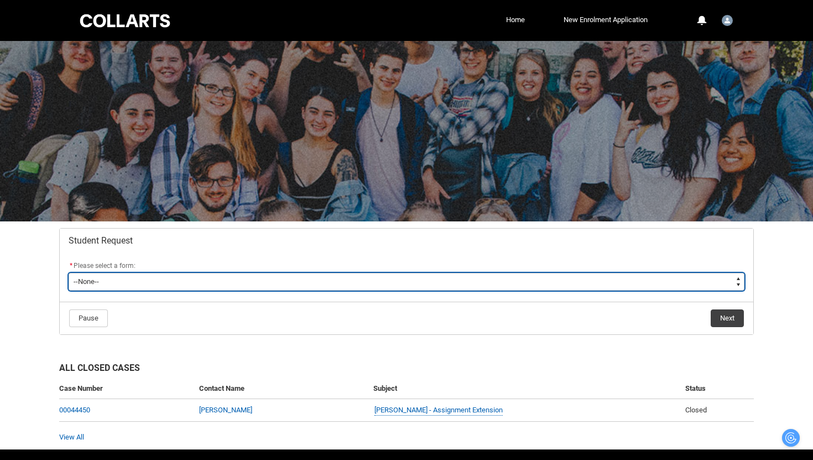
click at [147, 283] on select "--None-- Academic Transcript Application to Appeal Assignment Extension Change …" at bounding box center [407, 282] width 676 height 18
type lightning-select "Special_Consideration_Choice"
select select "Special_Consideration_Choice"
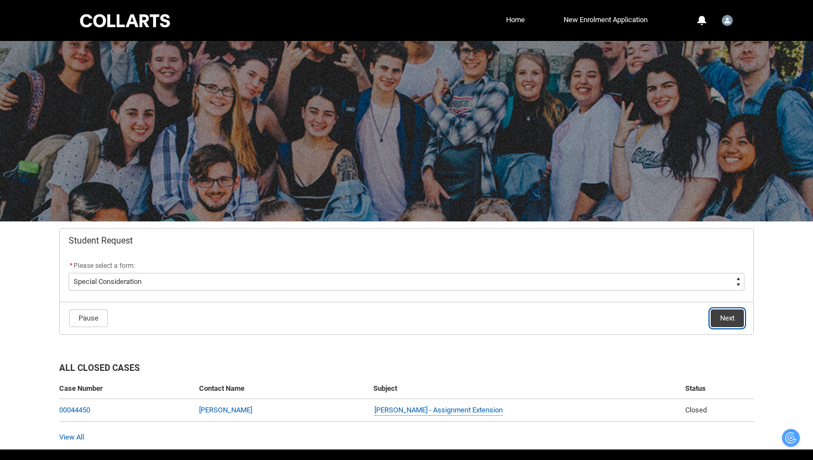
click at [720, 319] on button "Next" at bounding box center [727, 318] width 33 height 18
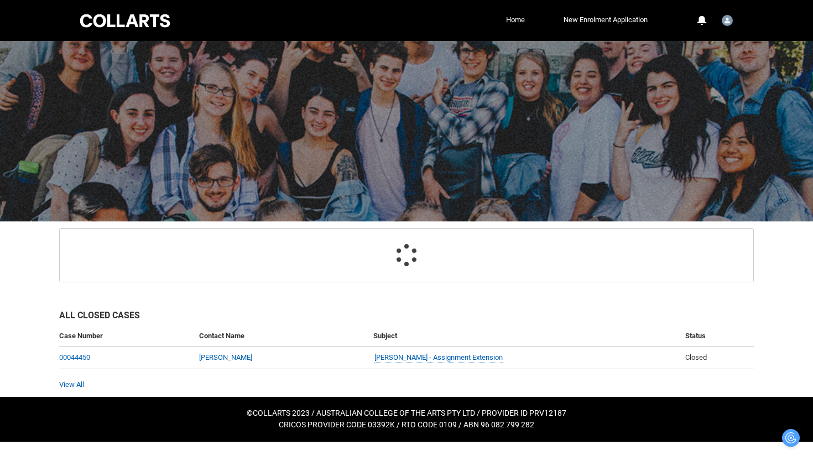
scroll to position [42, 0]
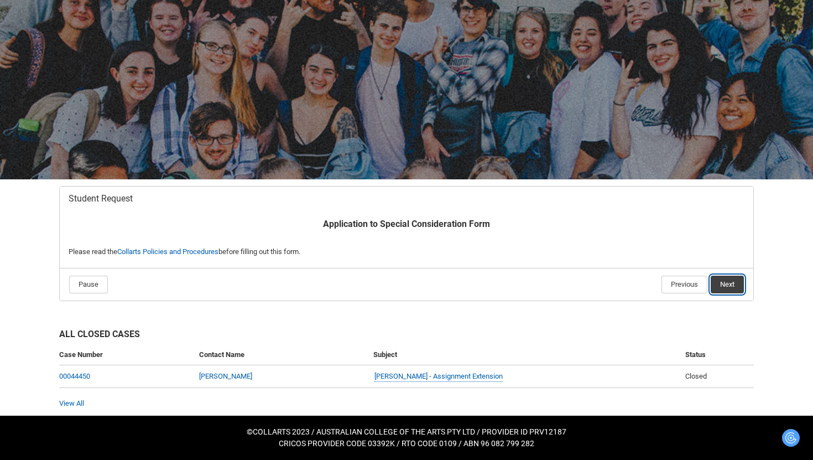
click at [734, 286] on button "Next" at bounding box center [727, 284] width 33 height 18
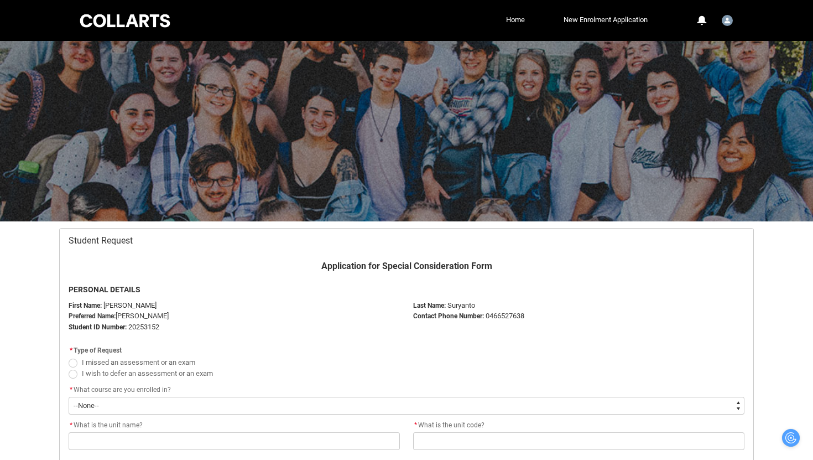
scroll to position [118, 0]
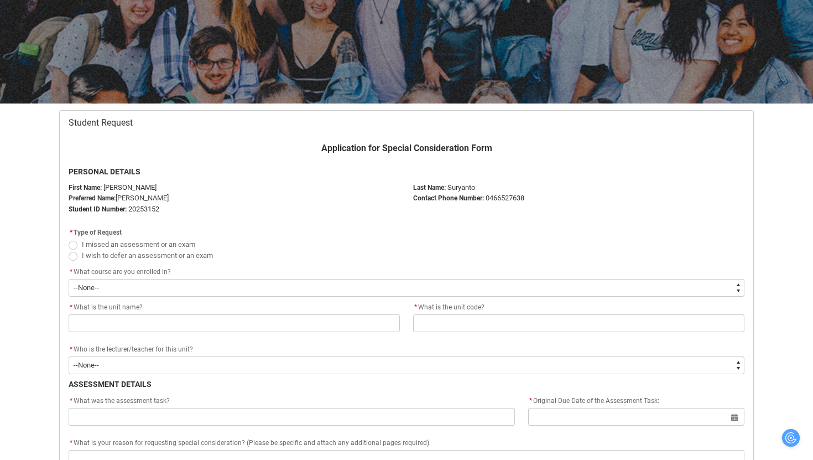
click at [143, 243] on span "I missed an assessment or an exam" at bounding box center [138, 244] width 113 height 8
click at [69, 238] on input "I missed an assessment or an exam" at bounding box center [68, 238] width 1 height 1
radio input "true"
click at [142, 255] on span "I wish to defer an assessment or an exam" at bounding box center [147, 255] width 131 height 8
click at [69, 249] on input "I wish to defer an assessment or an exam" at bounding box center [68, 249] width 1 height 1
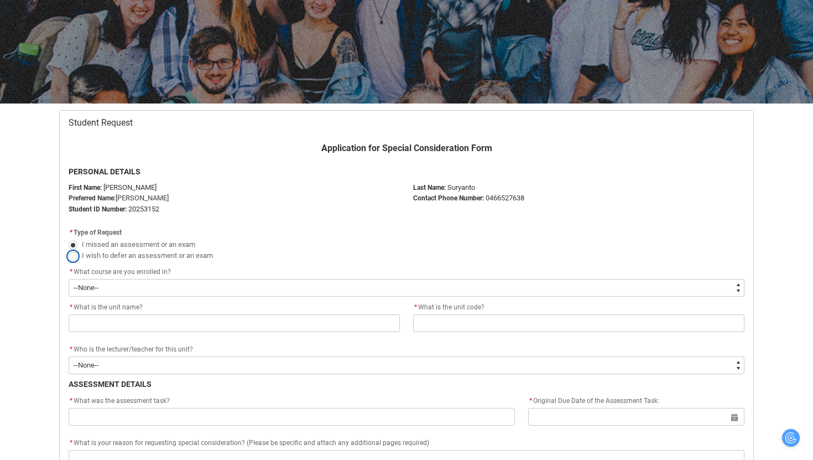
radio input "true"
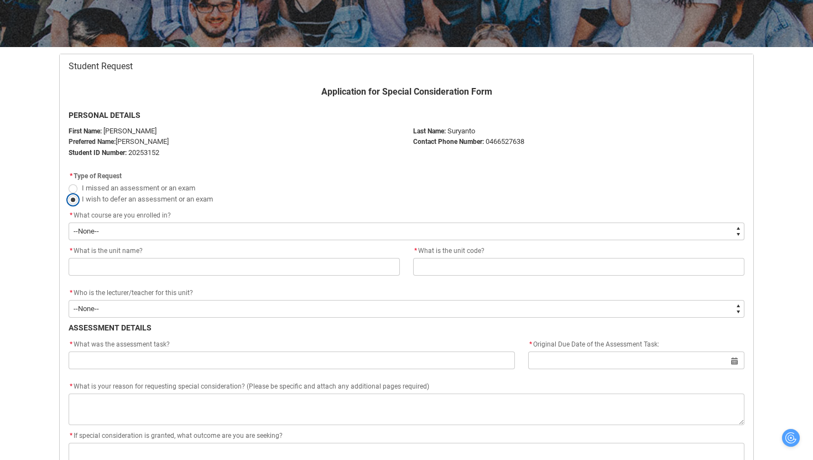
scroll to position [175, 0]
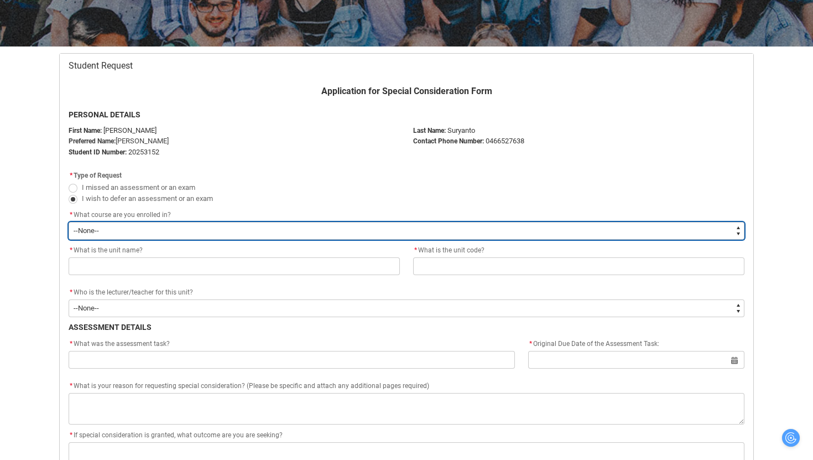
click at [208, 231] on select "--None-- Bachelor of Performing Arts (Stage Management)" at bounding box center [407, 231] width 676 height 18
type lightning-select "recordPicklist_ProgramEnrollment.a0jOZ000004z5tJYAQ"
select select "recordPicklist_ProgramEnrollment.a0jOZ000004z5tJYAQ"
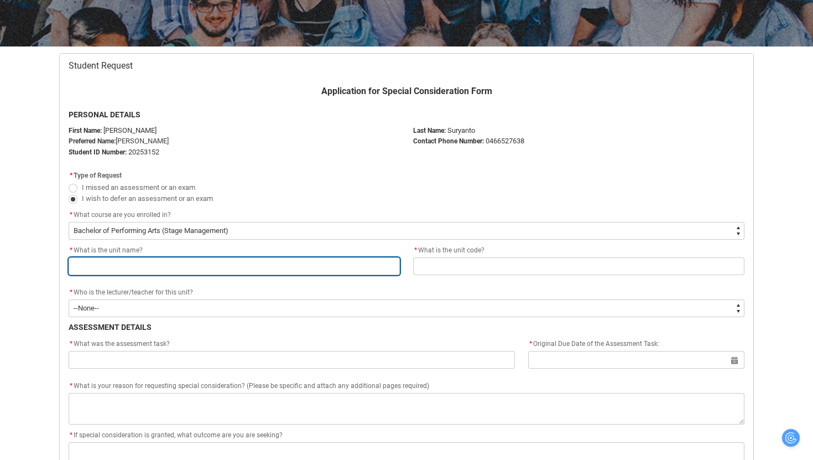
click at [191, 264] on input "Redu_Student_Request flow" at bounding box center [234, 266] width 331 height 18
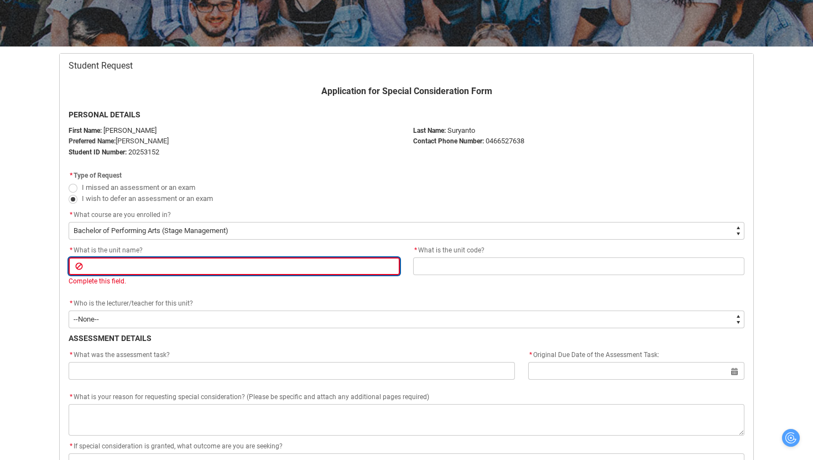
click at [153, 263] on input "Redu_Student_Request flow" at bounding box center [234, 266] width 331 height 18
type lightning-primitive-input-simple "T"
type input "T"
type lightning-primitive-input-simple "Th"
type input "Th"
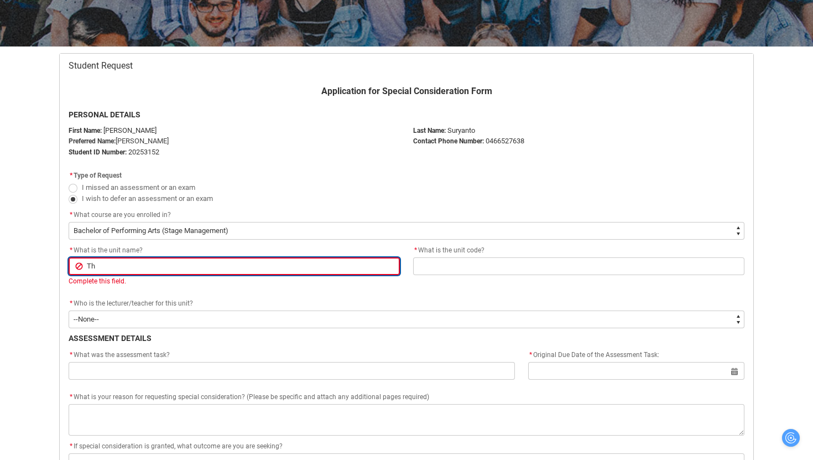
type lightning-primitive-input-simple "The"
type input "The"
type lightning-primitive-input-simple "Thea"
type input "Thea"
type lightning-primitive-input-simple "Theat"
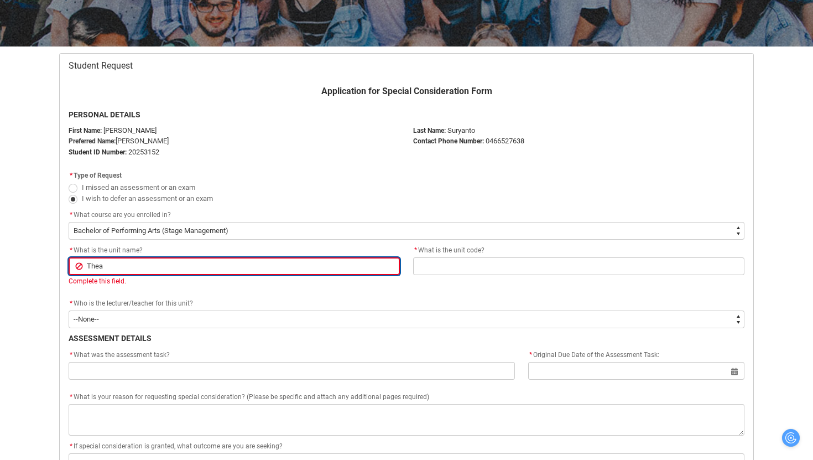
type input "Theat"
type lightning-primitive-input-simple "Theatr"
type input "Theatr"
type lightning-primitive-input-simple "Theatre"
type input "Theatre"
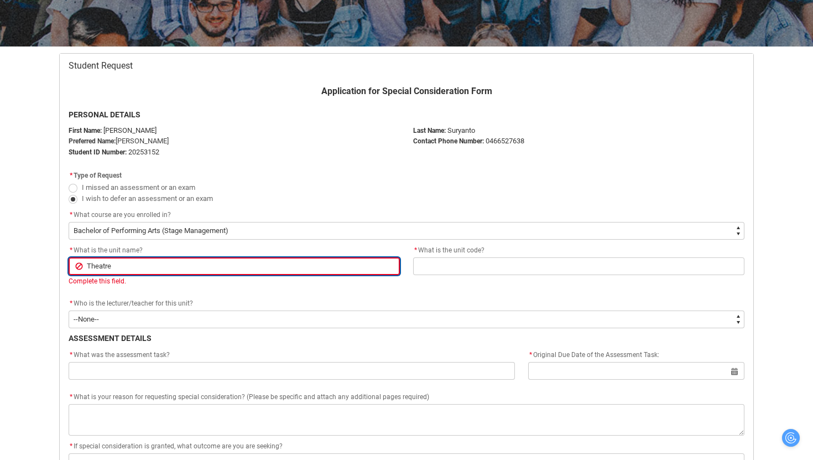
type lightning-primitive-input-simple "Theatre"
type input "Theatre"
type lightning-primitive-input-simple "Theatre M"
type input "Theatre M"
type lightning-primitive-input-simple "Theatre Ma"
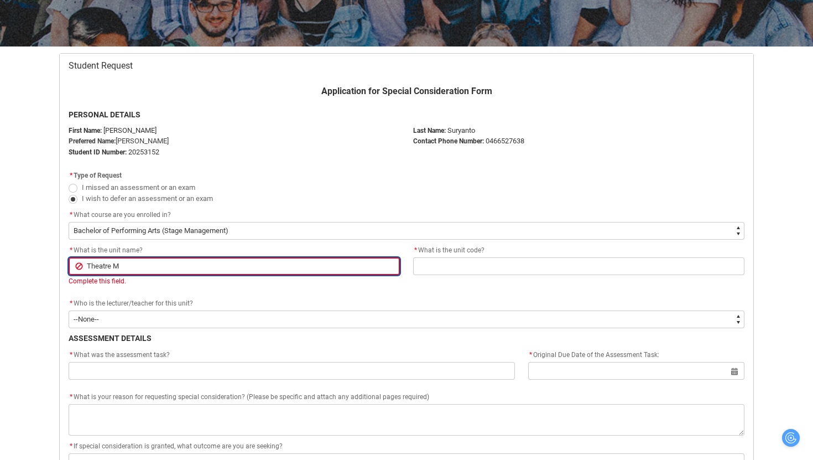
type input "Theatre Ma"
type lightning-primitive-input-simple "Theatre Mak"
type input "Theatre Mak"
type lightning-primitive-input-simple "Theatre [PERSON_NAME]"
type input "Theatre [PERSON_NAME]"
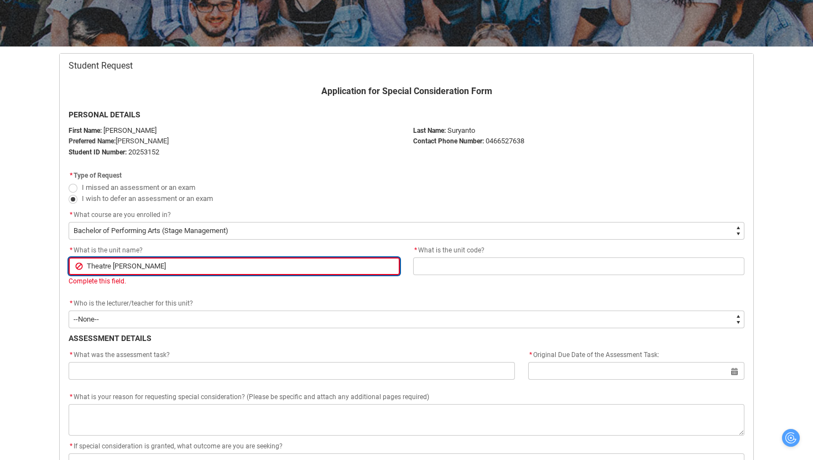
type lightning-primitive-input-simple "Theatre Makin"
type input "Theatre Makin"
type lightning-primitive-input-simple "Theatre Making"
type input "Theatre Making"
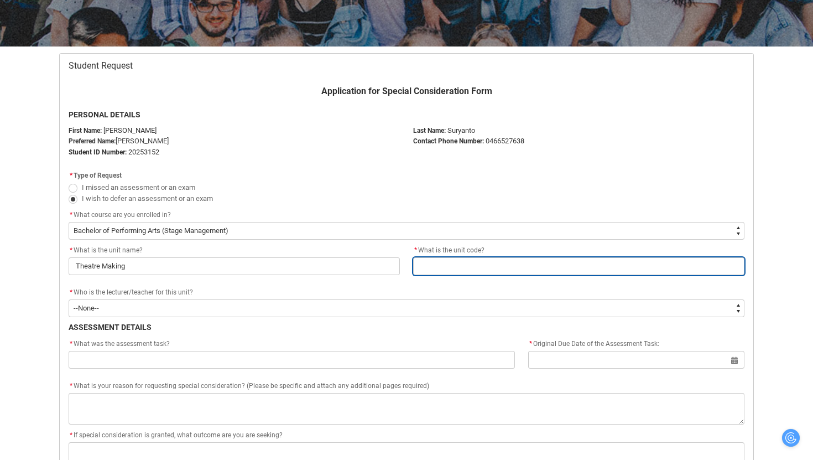
type lightning-primitive-input-simple "S"
type input "S"
type lightning-primitive-input-simple "SH"
type input "SH"
type lightning-primitive-input-simple "SHR"
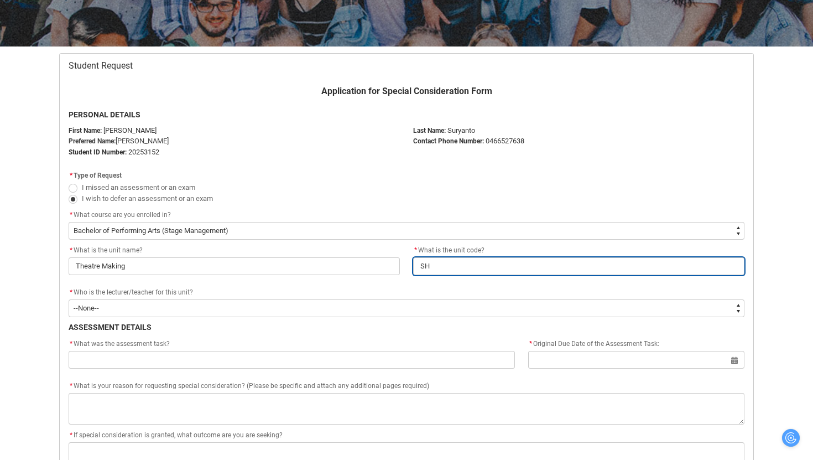
type input "SHR"
type lightning-primitive-input-simple "SHRM"
type input "SHRM"
type lightning-primitive-input-simple "SHR"
type input "SHR"
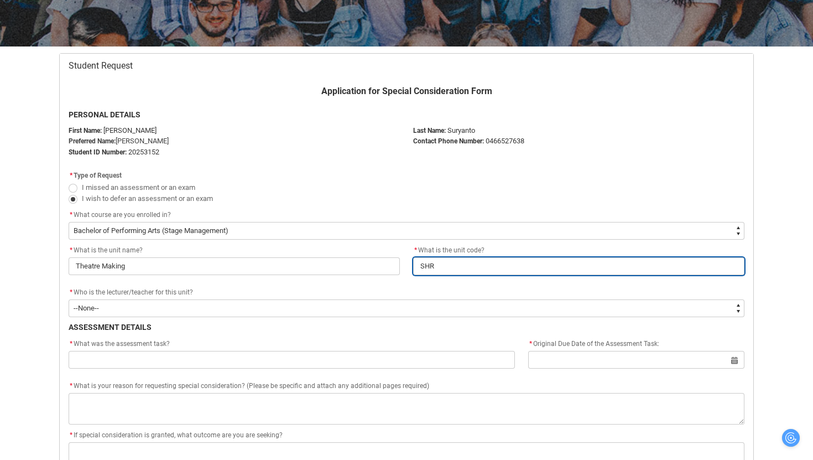
type lightning-primitive-input-simple "SH"
type input "SH"
type lightning-primitive-input-simple "SHT"
type input "SHT"
type lightning-primitive-input-simple "SHTM"
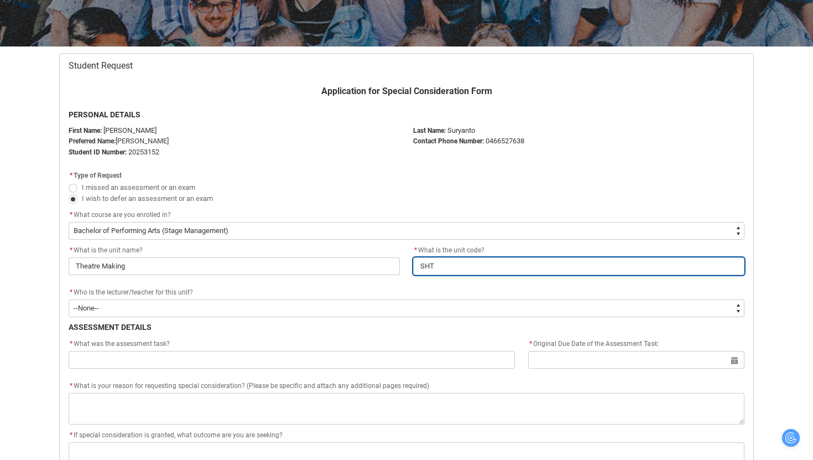
type input "SHTM"
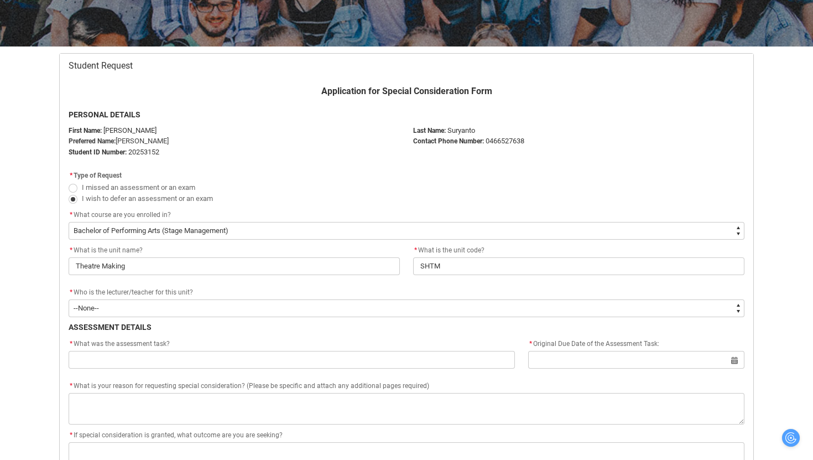
click at [118, 296] on div "* Who is the lecturer/teacher for this unit?" at bounding box center [407, 292] width 676 height 13
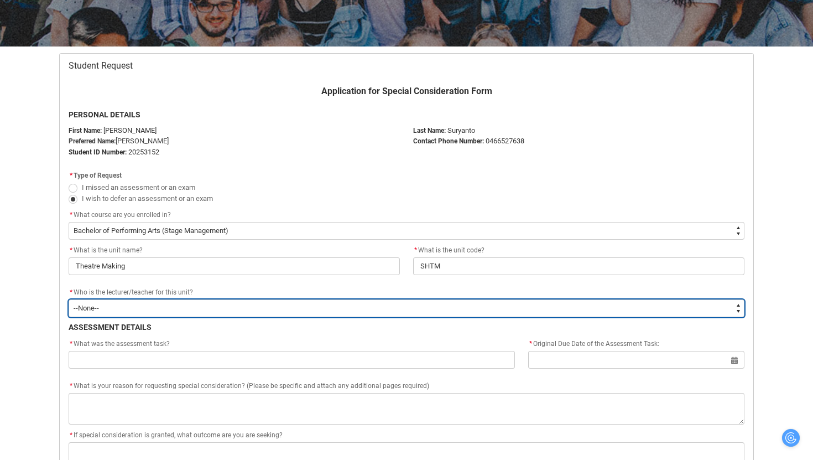
click at [118, 299] on select "--None-- [PERSON_NAME] [PERSON_NAME] [PERSON_NAME] [PERSON_NAME] [PERSON_NAME] …" at bounding box center [407, 308] width 676 height 18
type lightning-select "Faculty_NamefromAtoM.003I70000020kfdIAA"
select select "Faculty_NamefromAtoM.003I70000020kfdIAA"
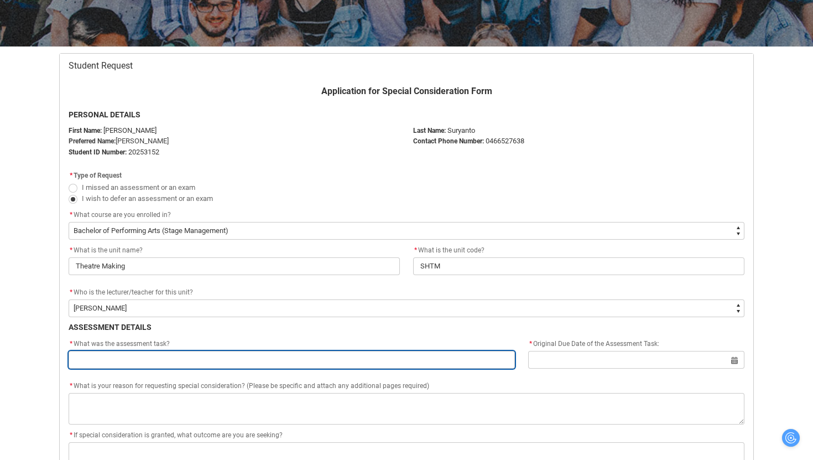
click at [126, 359] on input "Redu_Student_Request flow" at bounding box center [292, 360] width 446 height 18
paste input "Directing - PITCH EXAMPLES & Pitch Subheadings"
type lightning-primitive-input-simple "Directing - PITCH EXAMPLES & Pitch Subheadings"
type input "Directing - PITCH EXAMPLES & Pitch Subheadings"
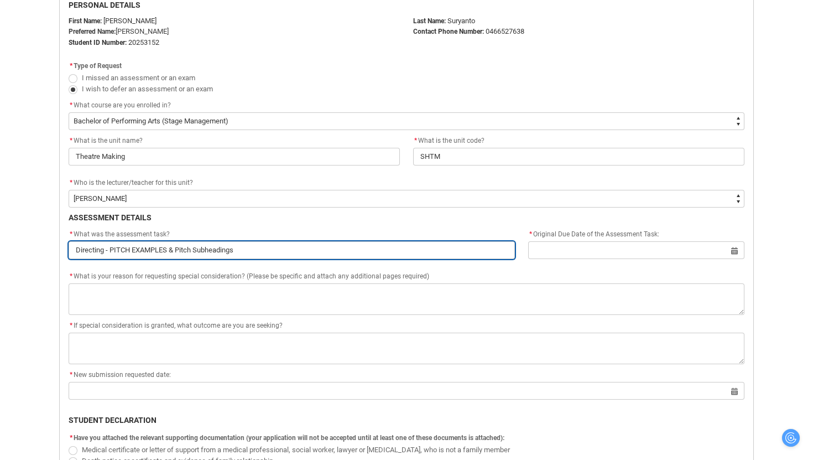
scroll to position [285, 0]
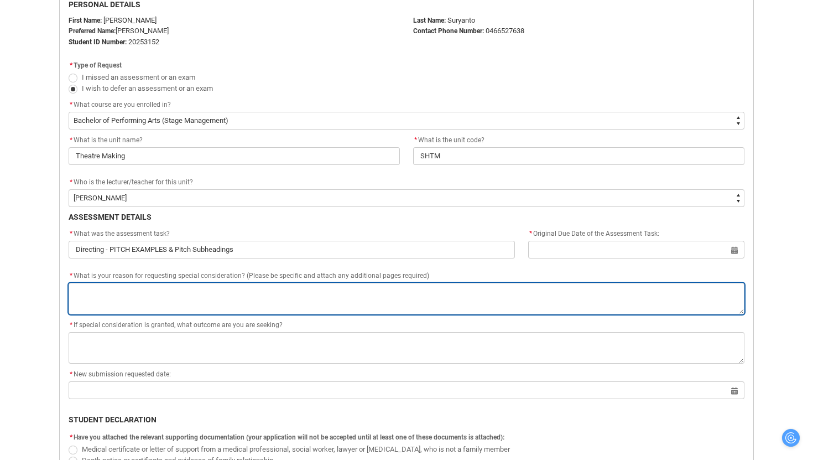
click at [196, 303] on textarea "*" at bounding box center [407, 299] width 676 height 32
click at [199, 290] on textarea "*" at bounding box center [407, 299] width 676 height 32
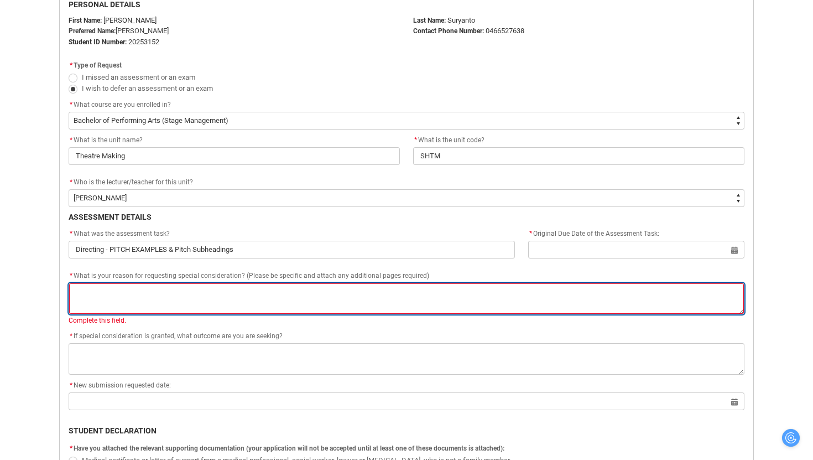
type lightning-textarea "f"
type textarea "f"
type lightning-textarea "fe"
type textarea "fe"
type lightning-textarea "fee"
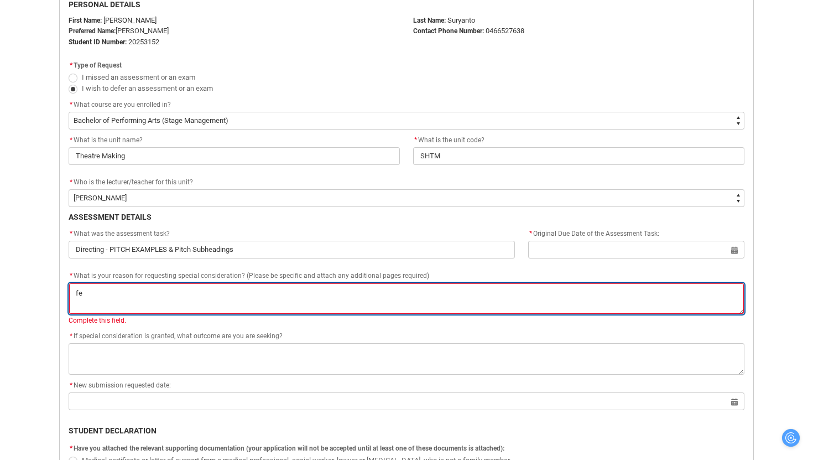
type textarea "fee"
type lightning-textarea "feel"
type textarea "feel"
type lightning-textarea "feeli"
type textarea "feeli"
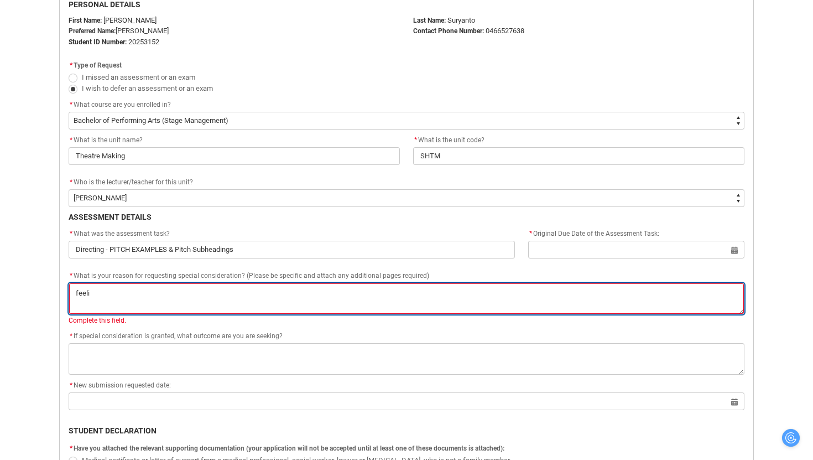
type lightning-textarea "feelin"
type textarea "feelin"
type lightning-textarea "feeling"
type textarea "feeling"
type lightning-textarea "feeling"
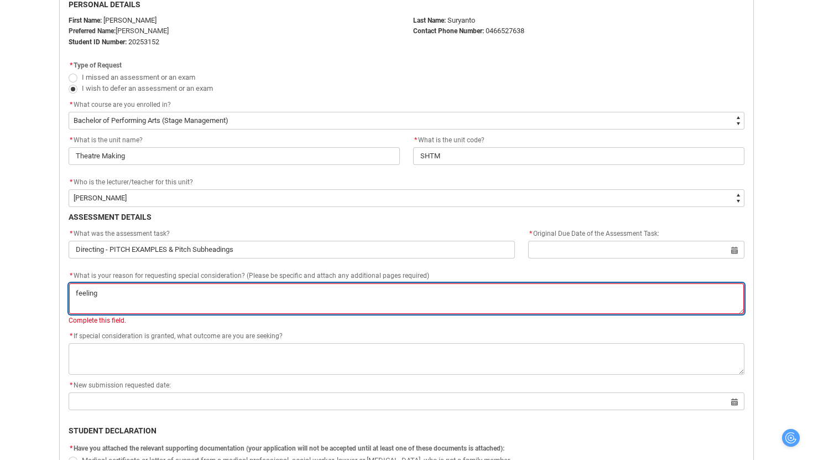
type textarea "feeling"
type lightning-textarea "feeling u"
type textarea "feeling u"
type lightning-textarea "feeling un"
type textarea "feeling un"
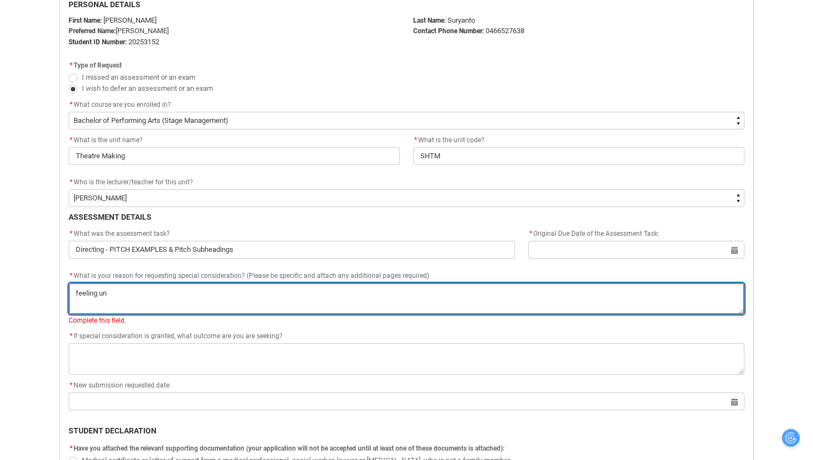
type lightning-textarea "feeling unw"
type textarea "feeling unw"
type lightning-textarea "feeling unwe"
type textarea "feeling unwe"
type lightning-textarea "feeling unwel"
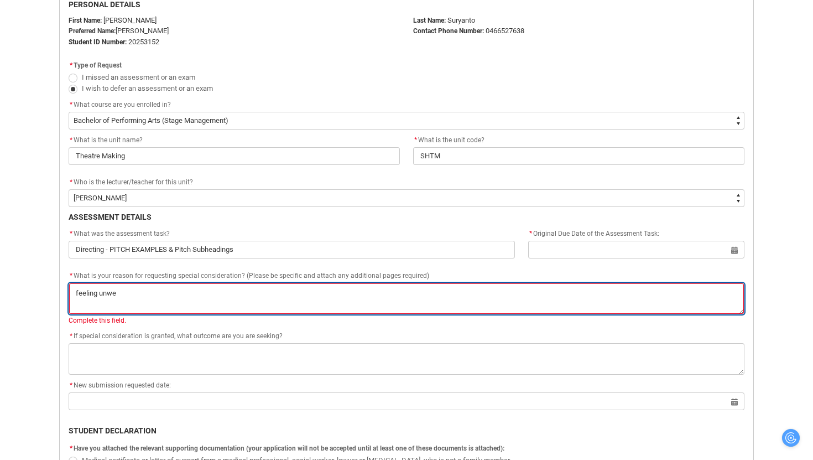
type textarea "feeling unwel"
type lightning-textarea "feeling unwell"
type textarea "feeling unwell"
type lightning-textarea "feeling unwell"
type textarea "feeling unwell"
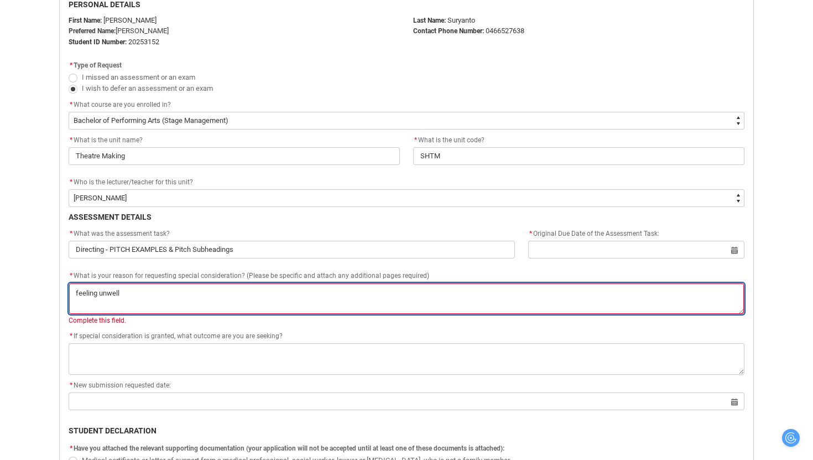
type lightning-textarea "feeling unwell f"
type textarea "feeling unwell f"
type lightning-textarea "feeling unwell fo"
type textarea "feeling unwell fo"
type lightning-textarea "feeling unwell for"
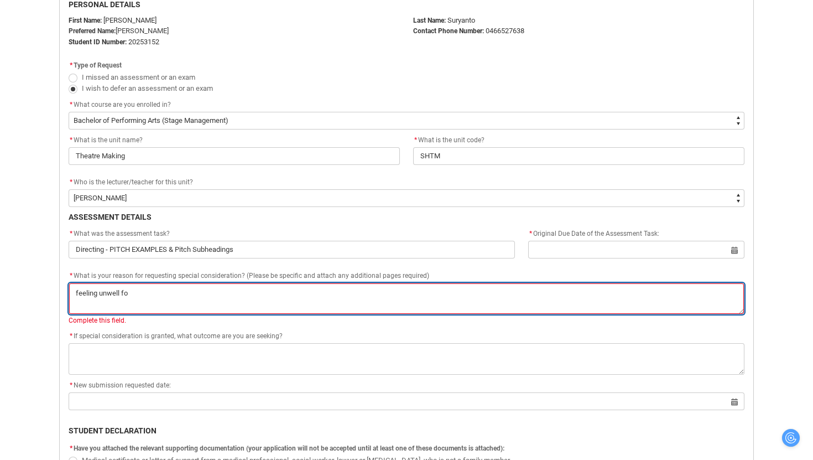
type textarea "feeling unwell for"
type lightning-textarea "feeling unwell for"
type textarea "feeling unwell for"
type lightning-textarea "feeling unwell for a"
type textarea "feeling unwell for a"
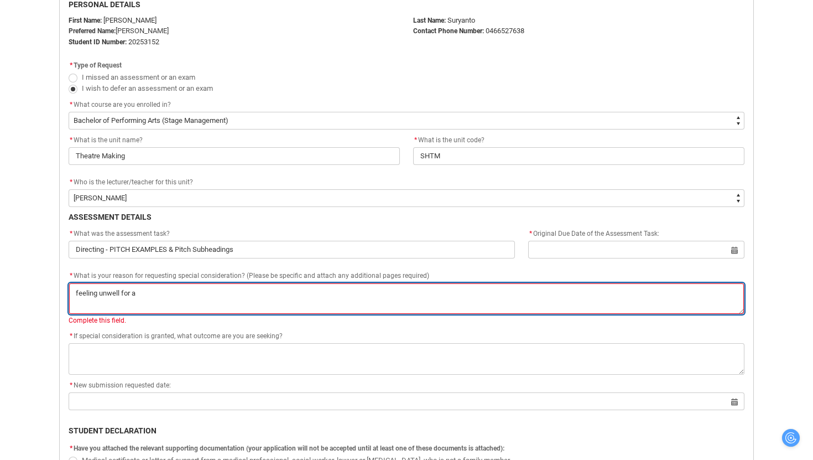
type lightning-textarea "feeling unwell for a"
type textarea "feeling unwell for a"
type lightning-textarea "feeling unwell for a c"
type textarea "feeling unwell for a c"
type lightning-textarea "feeling unwell for a co"
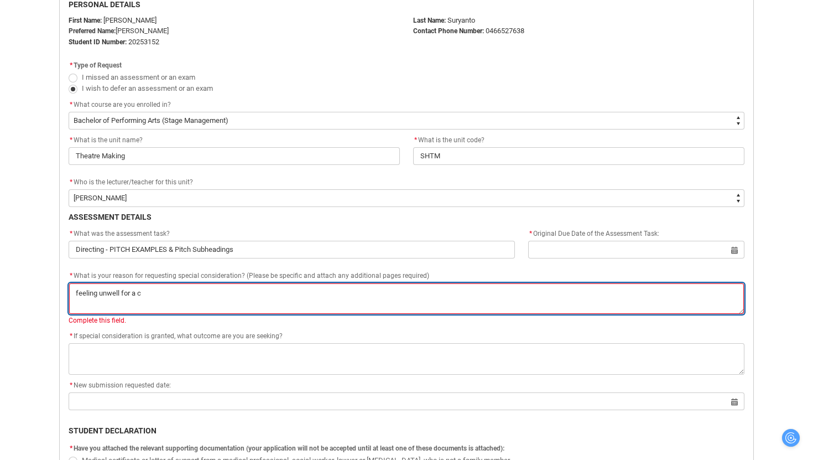
type textarea "feeling unwell for a co"
type lightning-textarea "feeling unwell for a cou"
type textarea "feeling unwell for a cou"
type lightning-textarea "feeling unwell for a coup"
type textarea "feeling unwell for a coup"
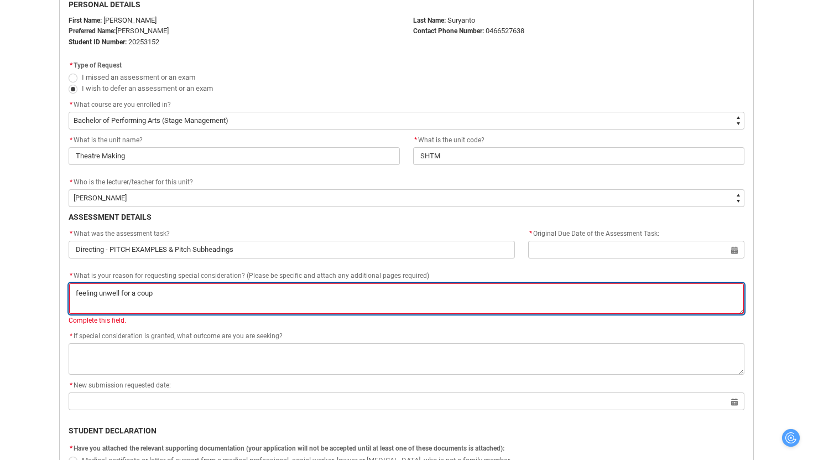
type lightning-textarea "feeling unwell for a coupl"
type textarea "feeling unwell for a coupl"
type lightning-textarea "feeling unwell for a couple"
type textarea "feeling unwell for a couple"
type lightning-textarea "feeling unwell for a couple"
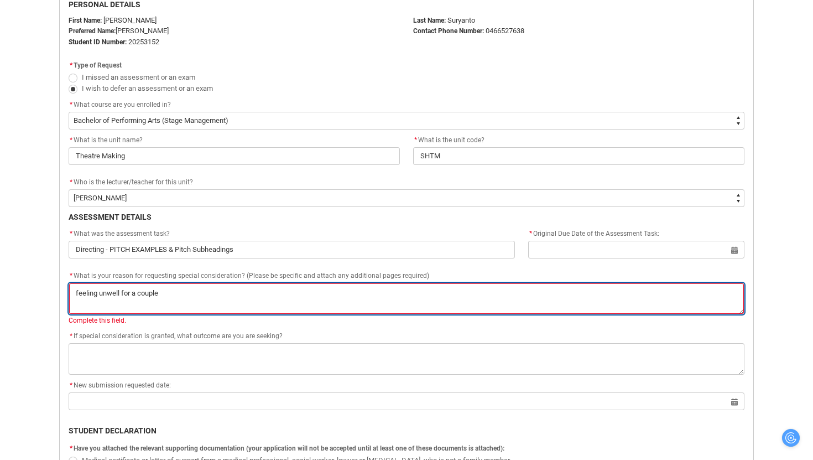
type textarea "feeling unwell for a couple"
type lightning-textarea "feeling unwell for a couple o"
type textarea "feeling unwell for a couple o"
type lightning-textarea "feeling unwell for a couple of"
type textarea "feeling unwell for a couple of"
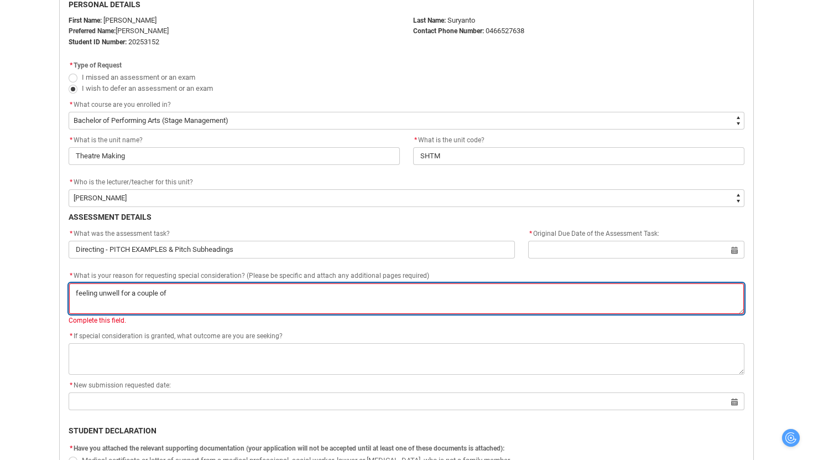
type lightning-textarea "feeling unwell for a couple of"
type textarea "feeling unwell for a couple of"
type lightning-textarea "feeling unwell for a couple of d"
type textarea "feeling unwell for a couple of d"
type lightning-textarea "feeling unwell for a couple of da"
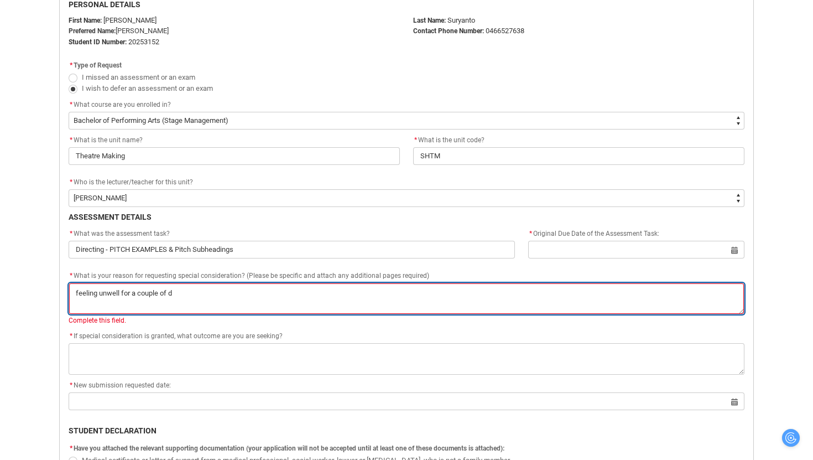
type textarea "feeling unwell for a couple of da"
type lightning-textarea "feeling unwell for a couple of day"
type textarea "feeling unwell for a couple of day"
type lightning-textarea "feeling unwell for a couple of days"
type textarea "feeling unwell for a couple of days"
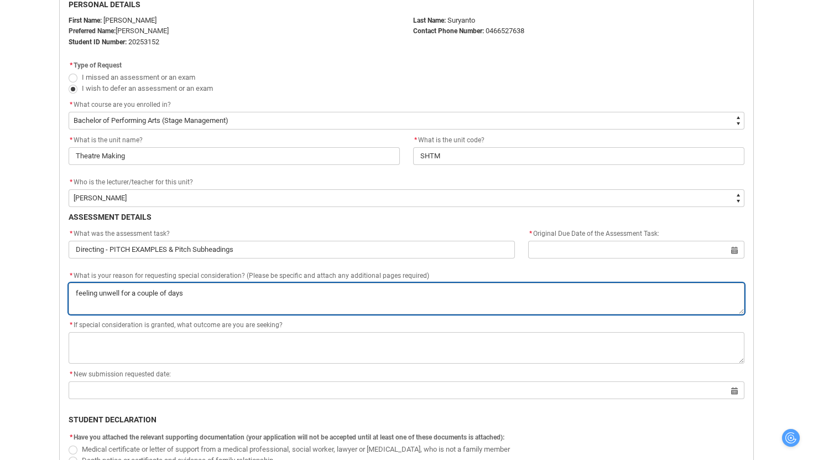
type lightning-textarea "hfeeling unwell for a couple of days"
type textarea "hfeeling unwell for a couple of days"
type lightning-textarea "hafeeling unwell for a couple of days"
type textarea "hafeeling unwell for a couple of days"
type lightning-textarea "havfeeling unwell for a couple of days"
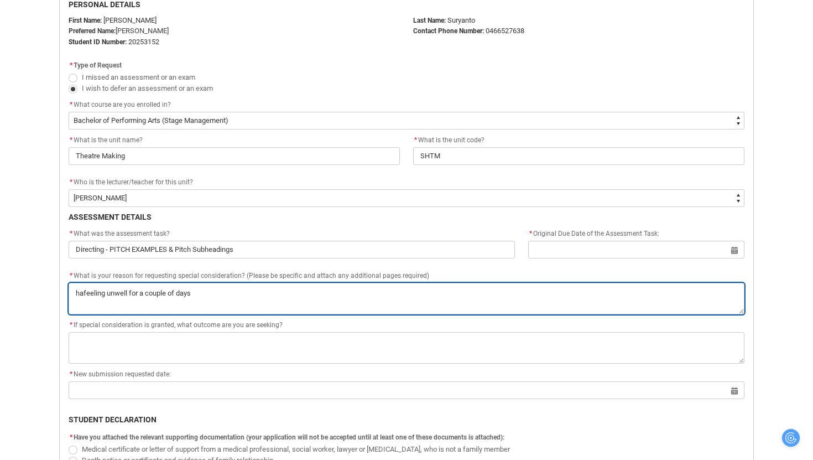
type textarea "havfeeling unwell for a couple of days"
type lightning-textarea "havefeeling unwell for a couple of days"
type textarea "havefeeling unwell for a couple of days"
type lightning-textarea "have feeling unwell for a couple of days"
type textarea "have feeling unwell for a couple of days"
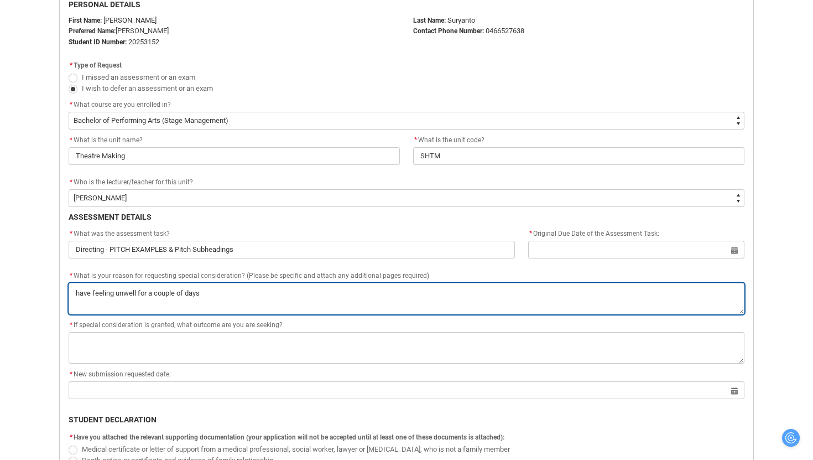
type lightning-textarea "have feeling unwell for a couple of days"
type textarea "have feeling unwell for a couple of days"
type lightning-textarea "have feeling unwell for a couple of days"
type textarea "have feeling unwell for a couple of days"
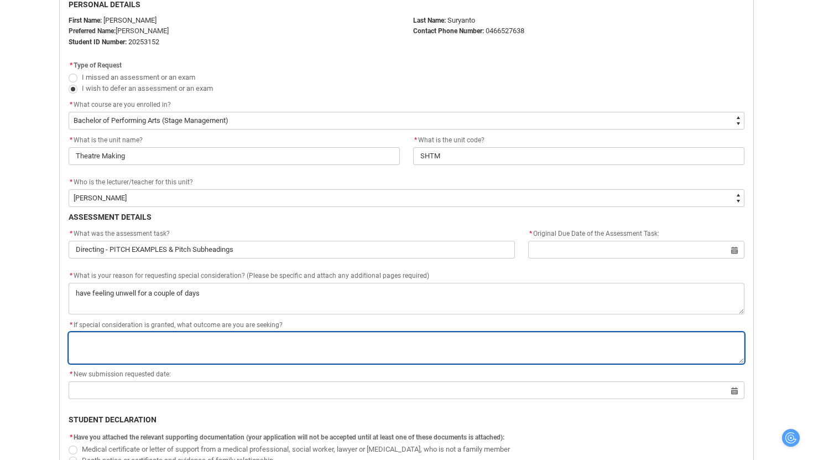
type lightning-textarea "a"
type textarea "a"
type lightning-textarea "an"
type textarea "an"
type lightning-textarea "an"
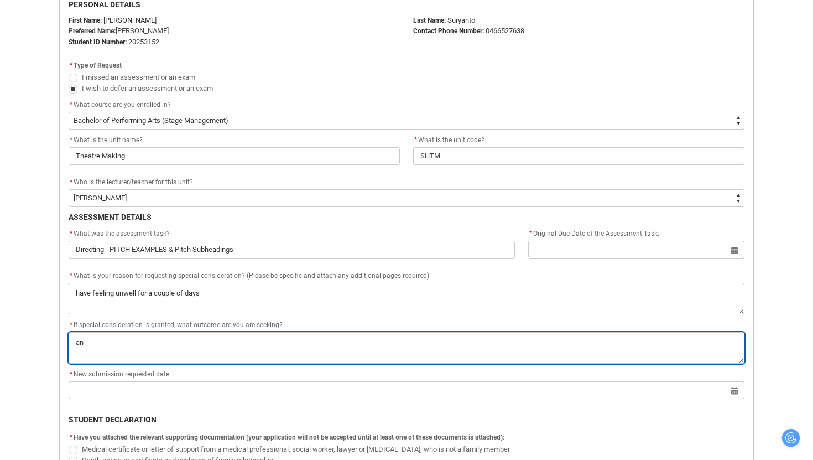
type textarea "an"
type lightning-textarea "an e"
type textarea "an e"
type lightning-textarea "an ex"
type textarea "an ex"
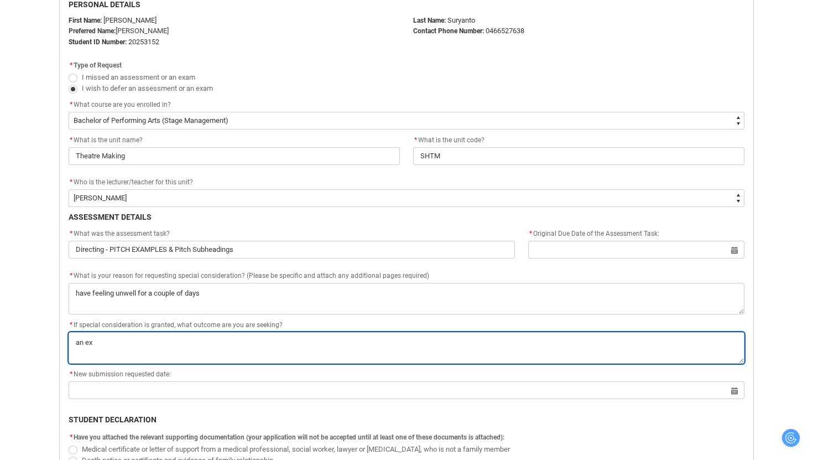
type lightning-textarea "an ext"
type textarea "an ext"
type lightning-textarea "an exte"
type textarea "an exte"
type lightning-textarea "an exten"
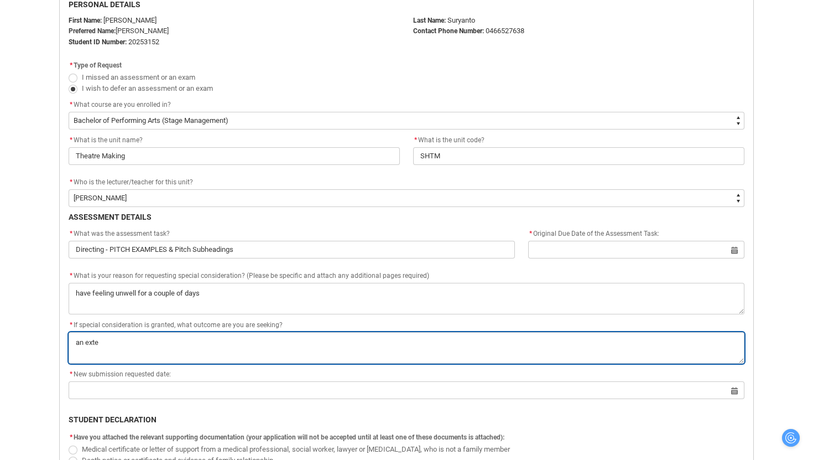
type textarea "an exten"
type lightning-textarea "an extens"
type textarea "an extens"
type lightning-textarea "an extensi"
type textarea "an extensi"
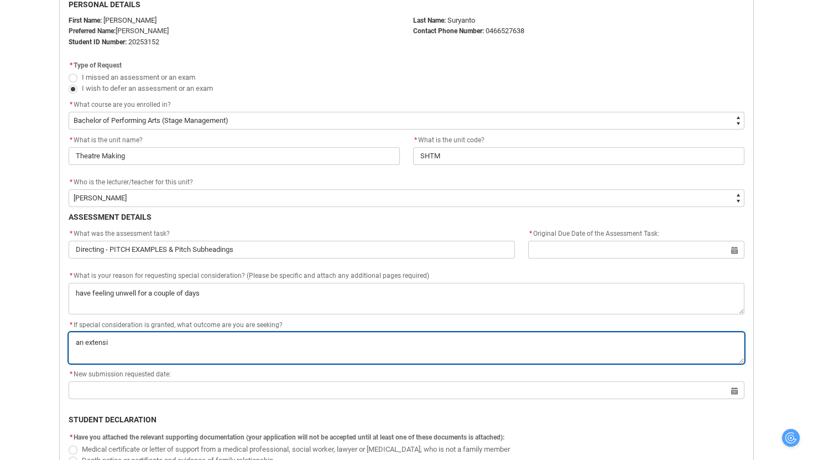
type lightning-textarea "an extensio"
type textarea "an extensio"
type lightning-textarea "an extension"
type textarea "an extension"
type lightning-textarea "an extension"
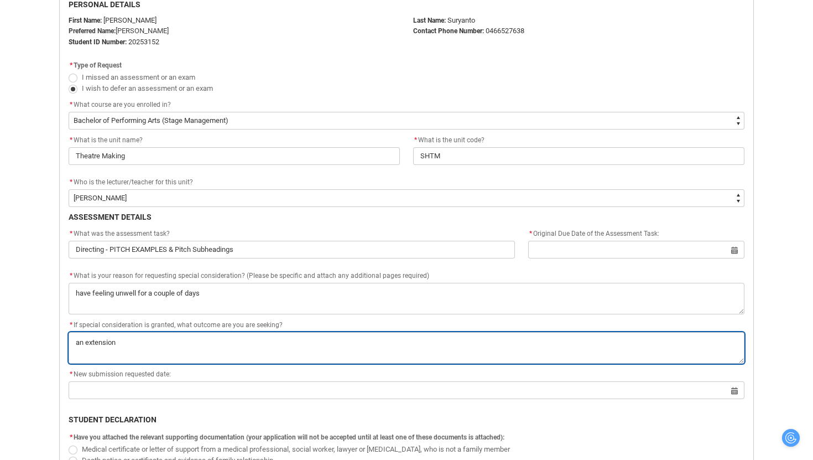
type textarea "an extension"
type lightning-textarea "an extension f"
type textarea "an extension f"
type lightning-textarea "an extension fo"
type textarea "an extension fo"
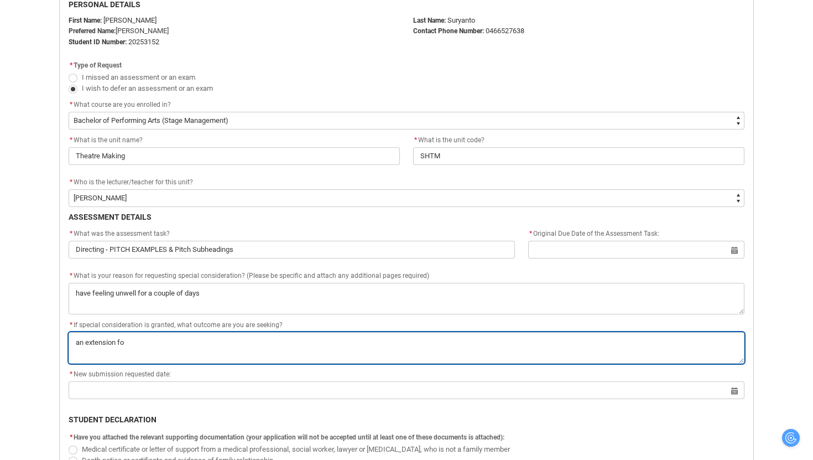
type lightning-textarea "an extension for"
type textarea "an extension for"
type lightning-textarea "an extension for"
type textarea "an extension for"
type lightning-textarea "an extension for t"
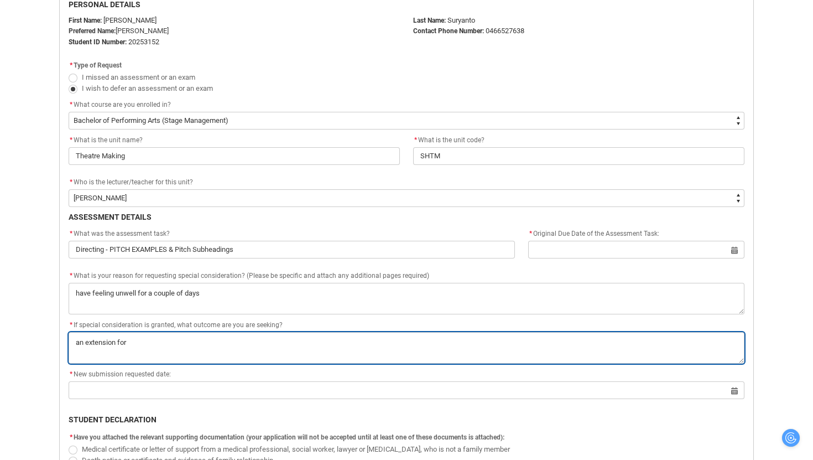
type textarea "an extension for t"
type lightning-textarea "an extension for th"
type textarea "an extension for th"
type lightning-textarea "an extension for the"
type textarea "an extension for the"
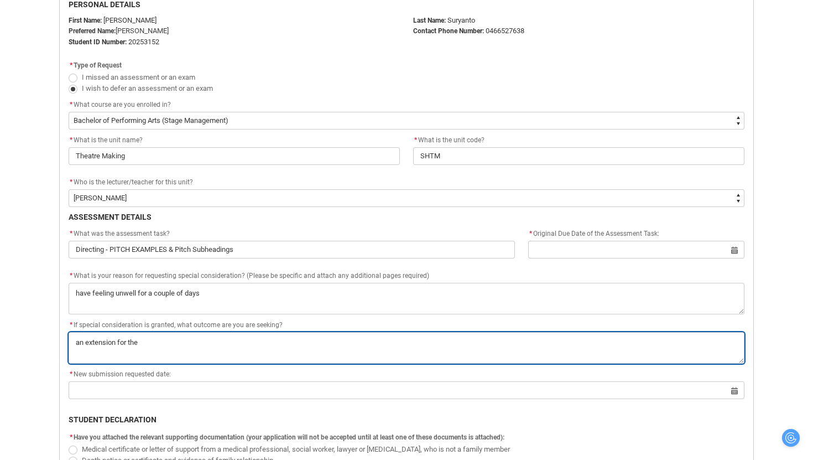
type lightning-textarea "an extension for the"
type textarea "an extension for the"
type lightning-textarea "an extension for the a"
type textarea "an extension for the a"
type lightning-textarea "an extension for the as"
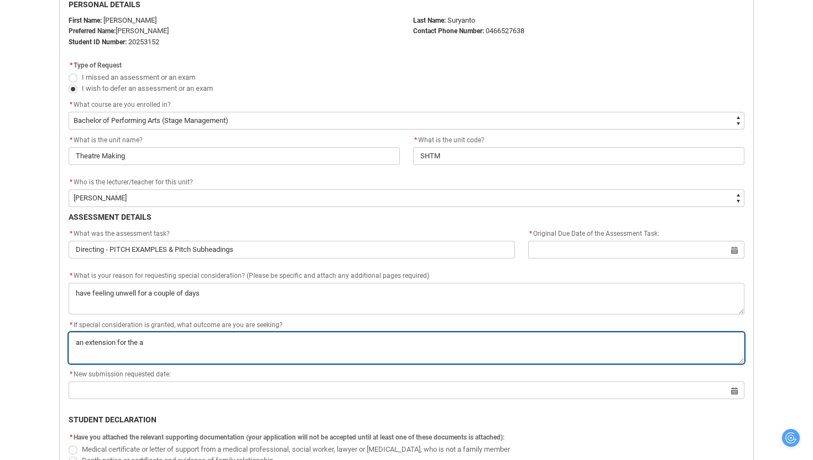
type textarea "an extension for the as"
type lightning-textarea "an extension for the ass"
type textarea "an extension for the ass"
type lightning-textarea "an extension for the assi"
type textarea "an extension for the assi"
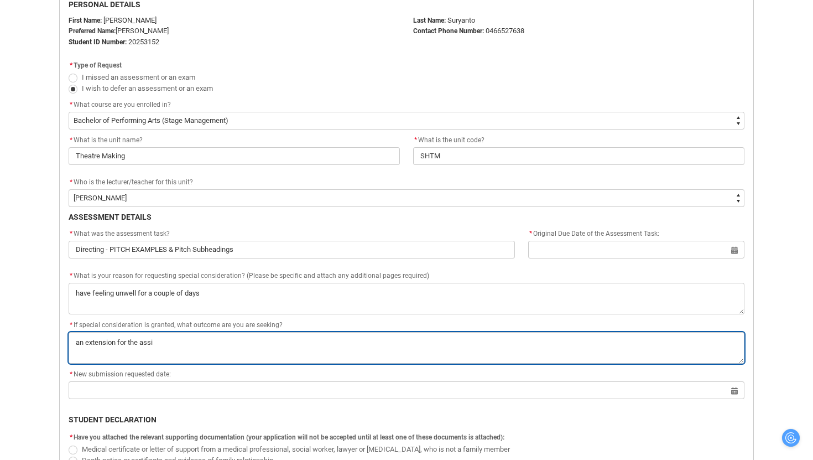
type lightning-textarea "an extension for the assig"
type textarea "an extension for the assig"
type lightning-textarea "an extension for the assign"
type textarea "an extension for the assign"
type lightning-textarea "an extension for the assignm"
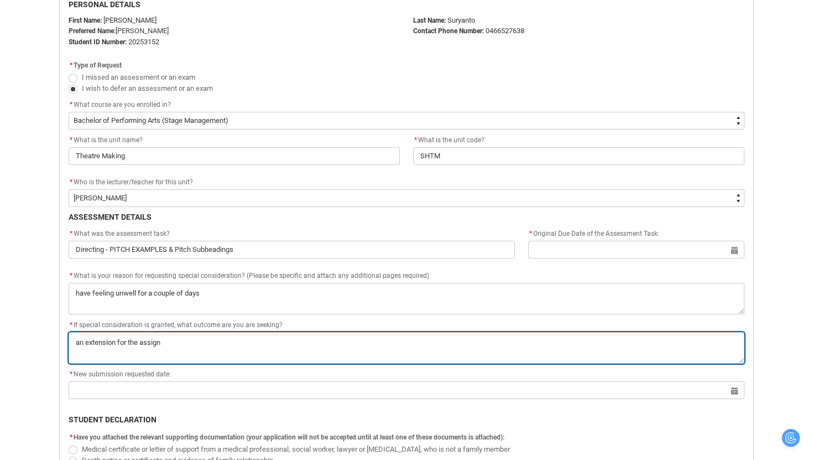
type textarea "an extension for the assignm"
type lightning-textarea "an extension for the assignme"
type textarea "an extension for the assignme"
type lightning-textarea "an extension for the assignmen"
type textarea "an extension for the assignmen"
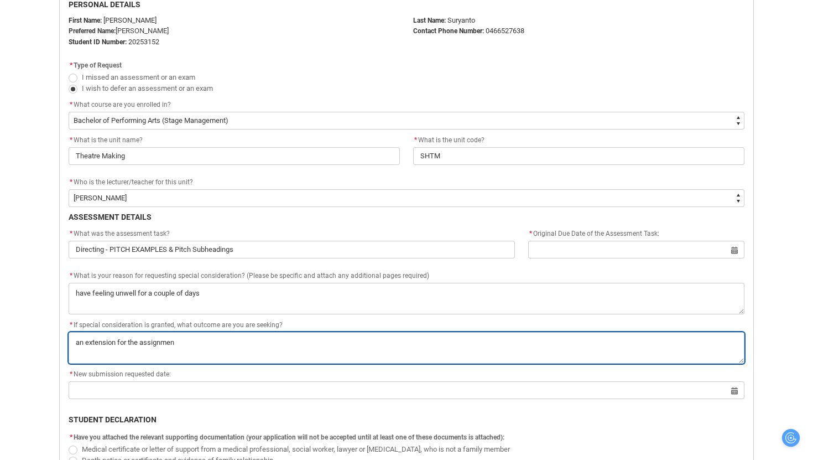
type lightning-textarea "an extension for the assignment"
type textarea "an extension for the assignment"
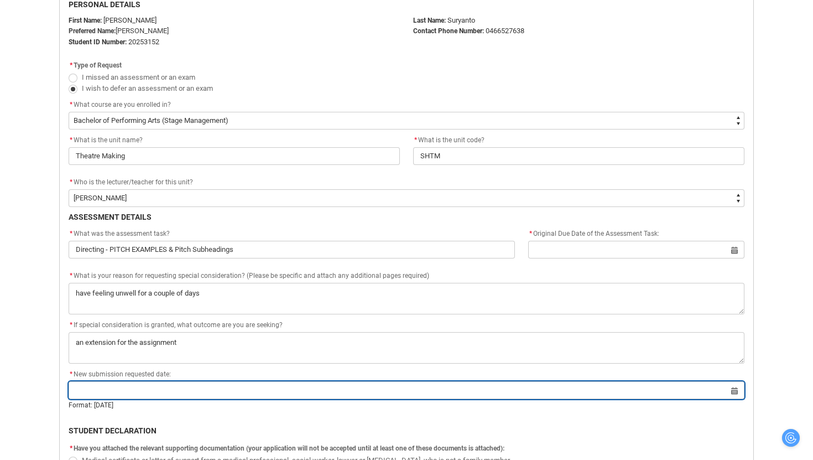
click at [112, 390] on input "Redu_Student_Request flow" at bounding box center [407, 390] width 676 height 18
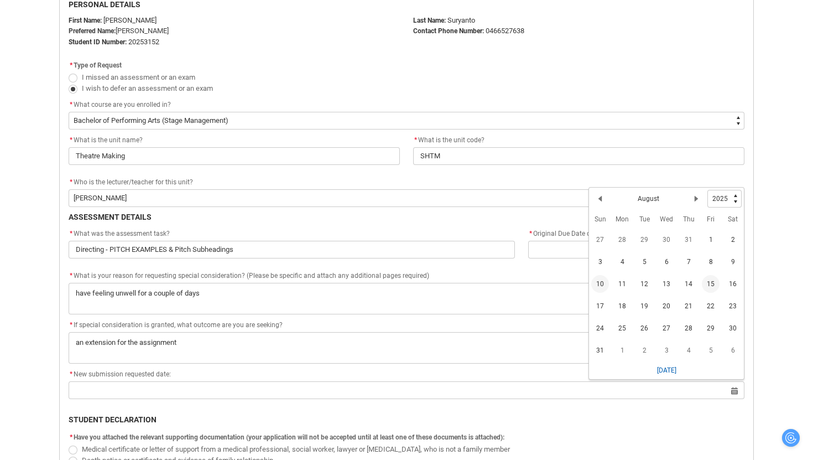
click at [710, 284] on span "15" at bounding box center [711, 284] width 18 height 18
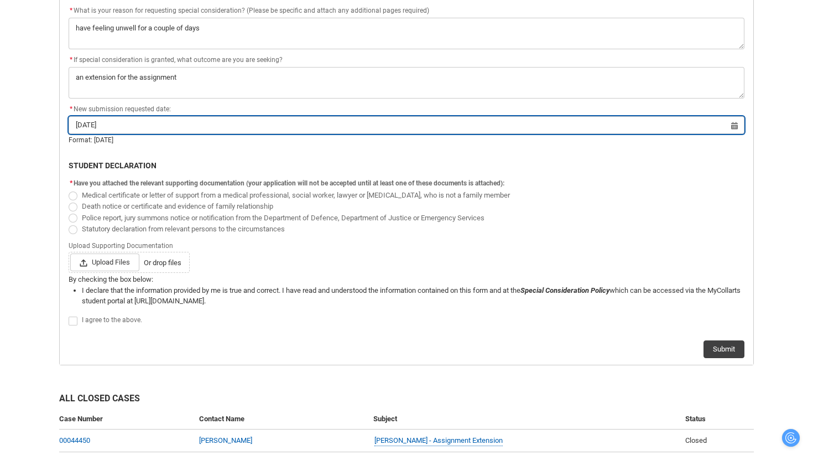
scroll to position [559, 0]
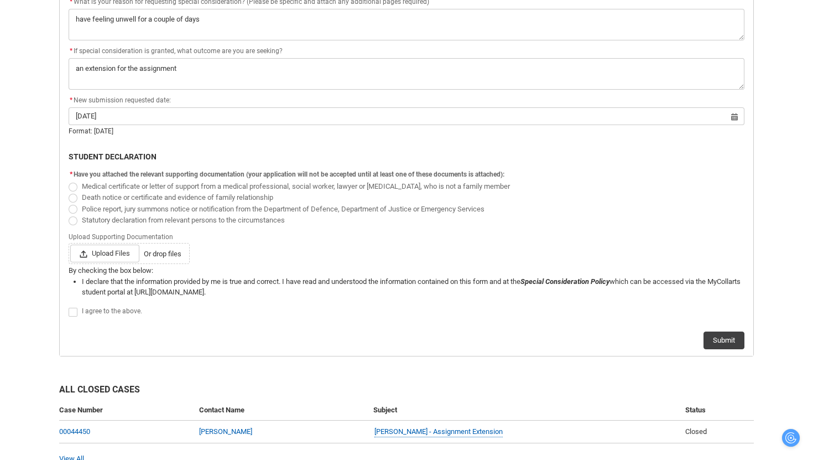
click at [142, 182] on span "Medical certificate or letter of support from a medical professional, social wo…" at bounding box center [296, 186] width 428 height 8
click at [69, 180] on input "Medical certificate or letter of support from a medical professional, social wo…" at bounding box center [68, 180] width 1 height 1
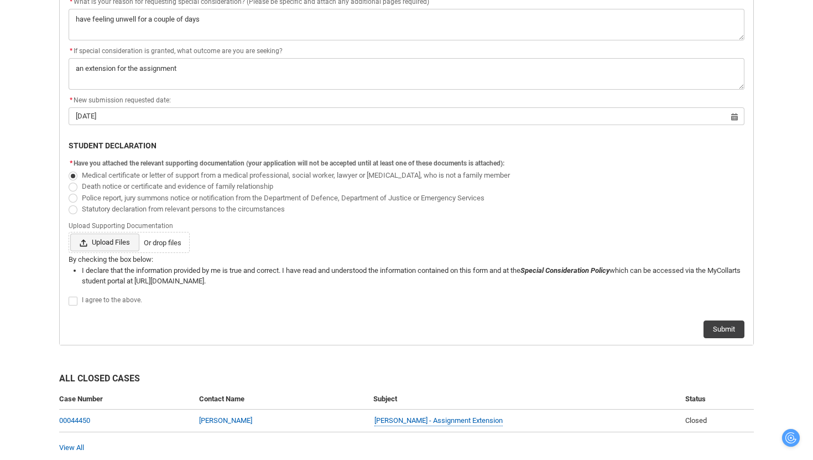
click at [115, 241] on span "Upload Files" at bounding box center [104, 242] width 69 height 18
click at [70, 233] on input "Upload Files Or drop files" at bounding box center [70, 233] width 1 height 1
click at [107, 239] on span "Upload Files" at bounding box center [104, 242] width 69 height 18
click at [70, 233] on input "Upload Files Or drop files" at bounding box center [70, 233] width 1 height 1
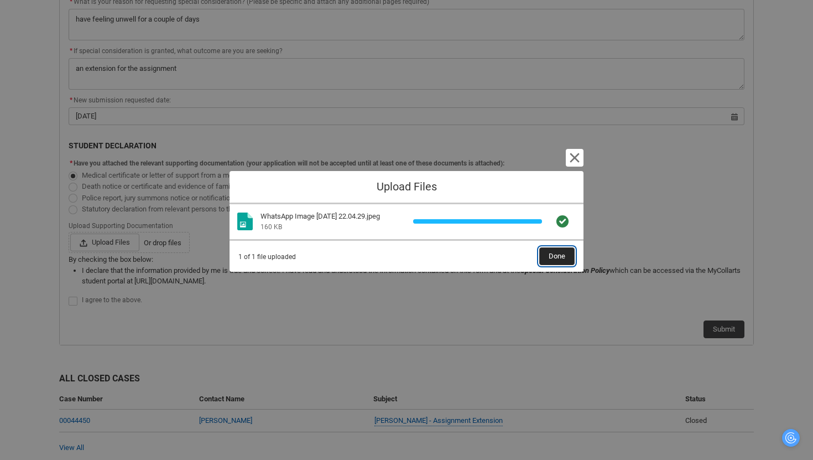
click at [574, 249] on button "Done" at bounding box center [556, 256] width 35 height 18
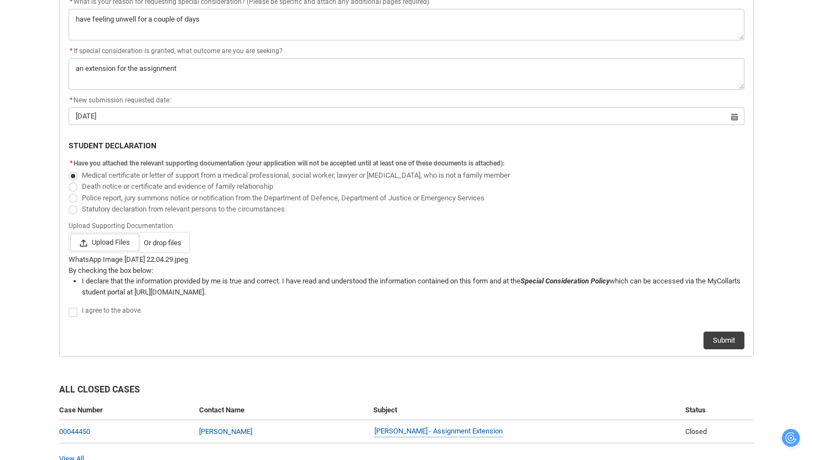
click at [106, 311] on span "I agree to the above." at bounding box center [112, 310] width 60 height 8
click at [720, 332] on button "Submit" at bounding box center [724, 340] width 41 height 18
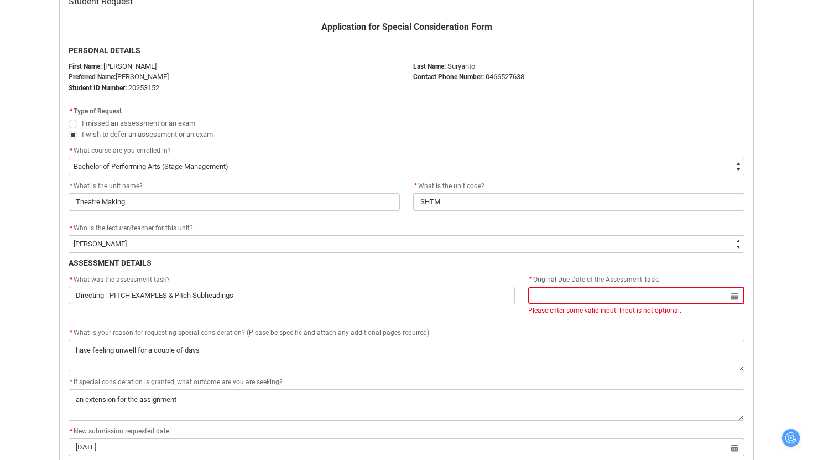
scroll to position [241, 0]
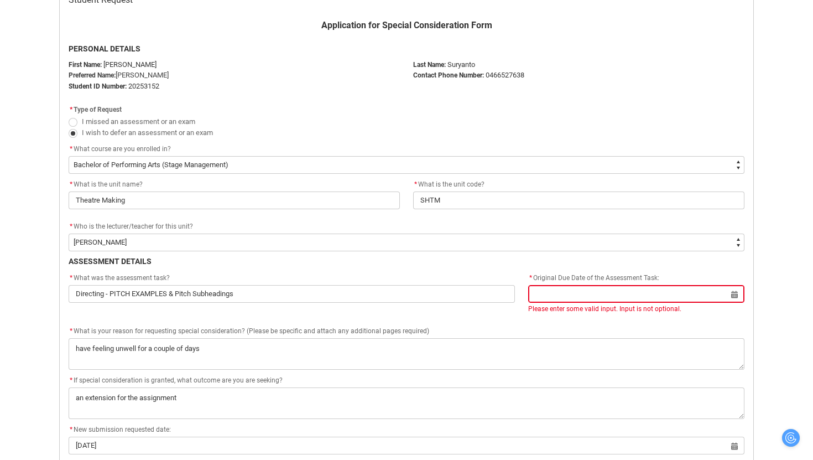
click at [734, 300] on input "Redu_Student_Request flow" at bounding box center [636, 294] width 216 height 18
click at [714, 164] on span "8" at bounding box center [710, 166] width 18 height 18
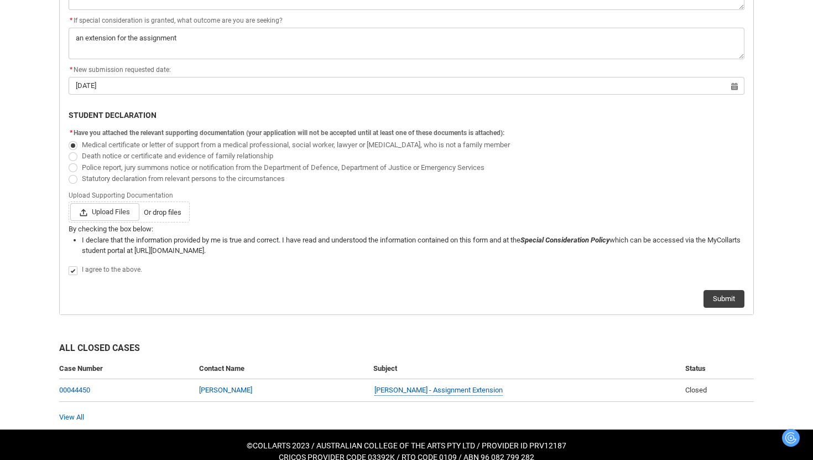
scroll to position [614, 0]
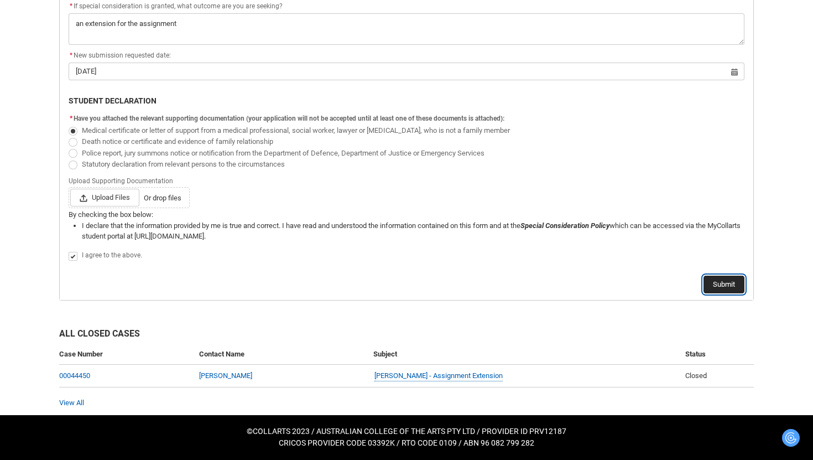
click at [707, 284] on button "Submit" at bounding box center [724, 284] width 41 height 18
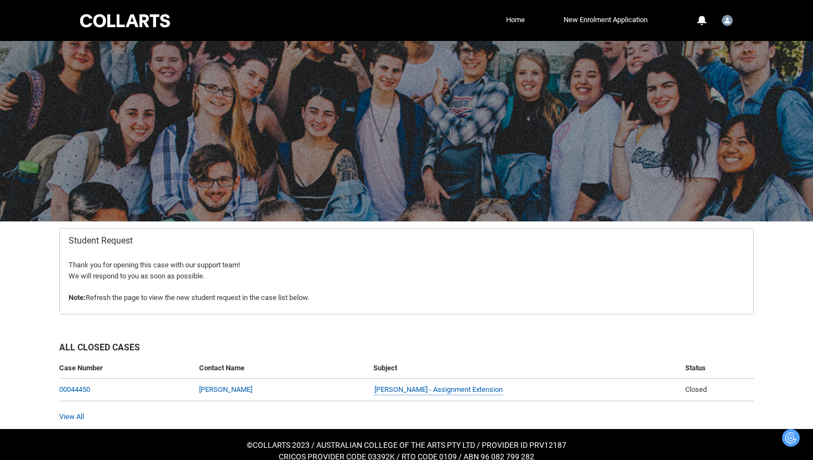
scroll to position [13, 0]
